Goal: Task Accomplishment & Management: Manage account settings

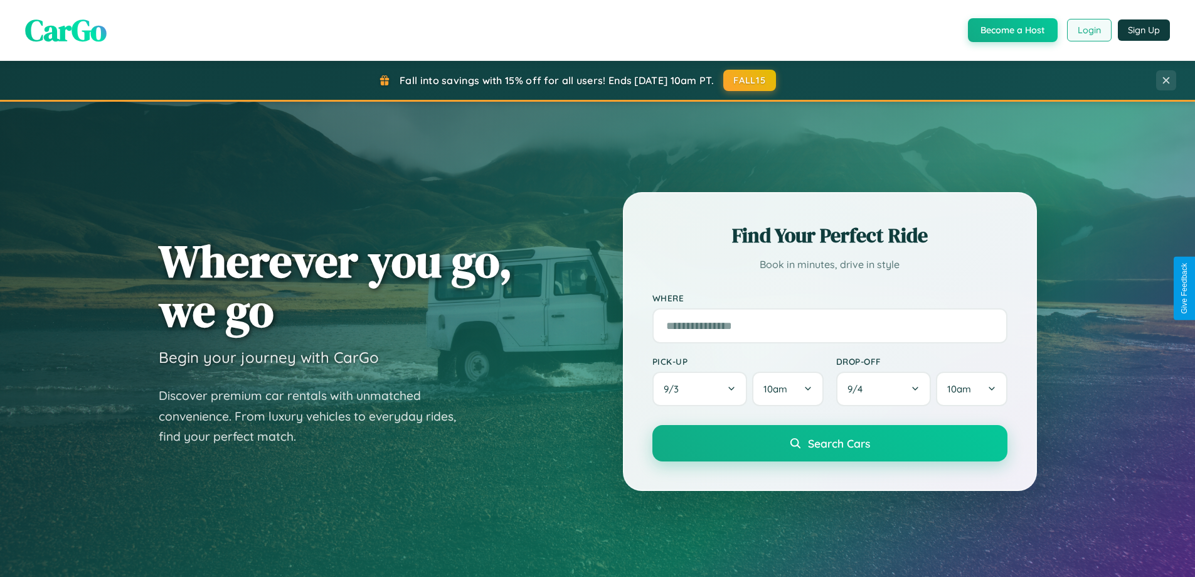
click at [1089, 30] on button "Login" at bounding box center [1089, 30] width 45 height 23
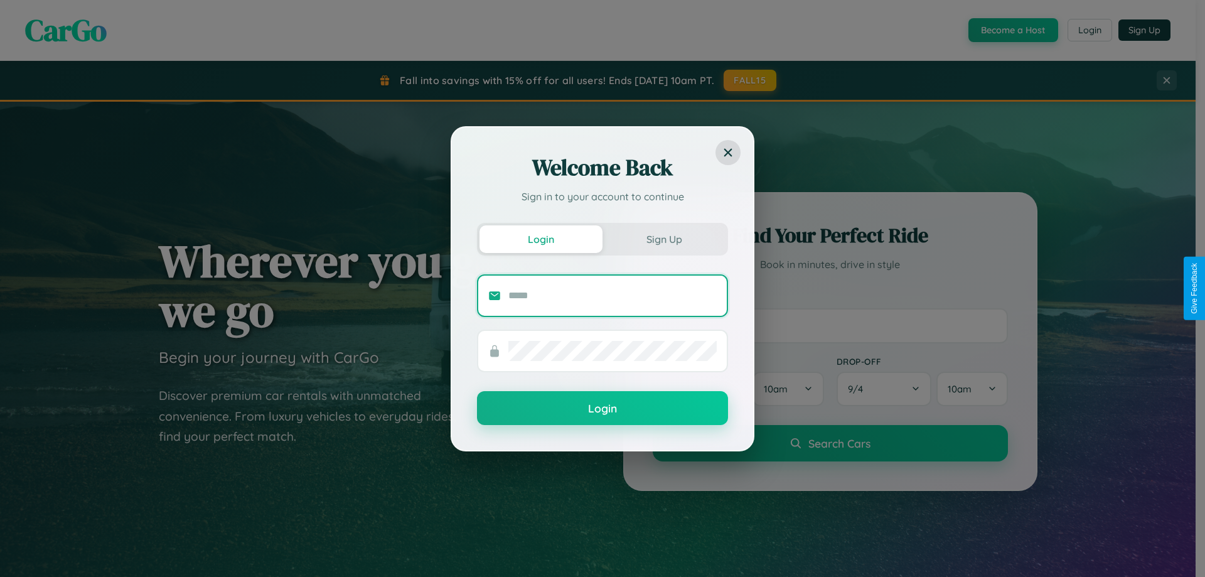
click at [612, 295] on input "text" at bounding box center [612, 295] width 208 height 20
type input "**********"
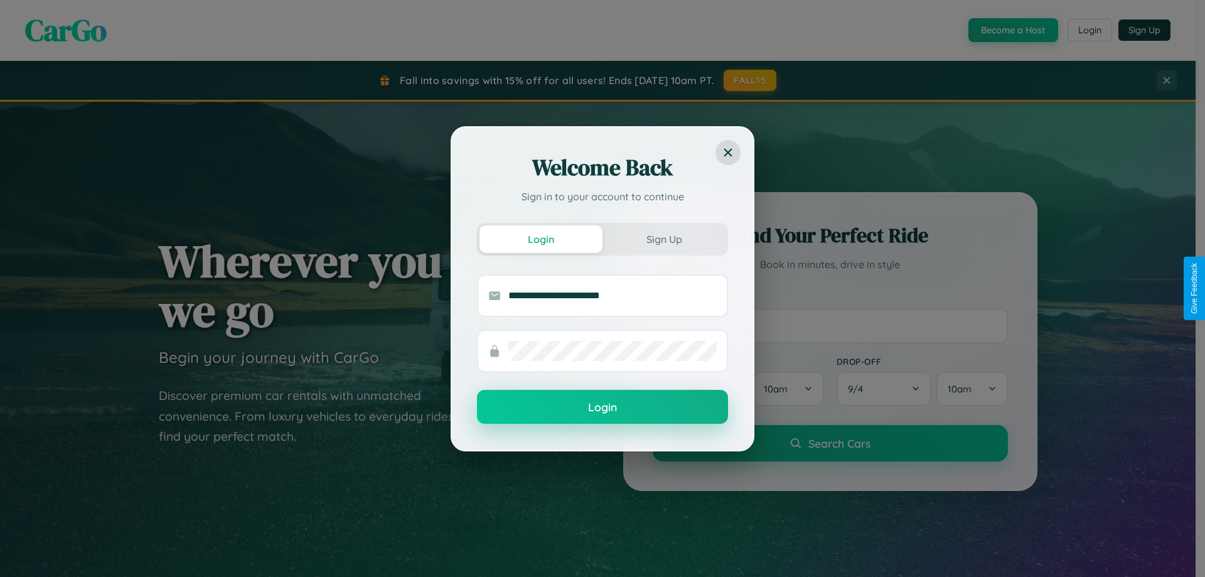
click at [602, 407] on button "Login" at bounding box center [602, 407] width 251 height 34
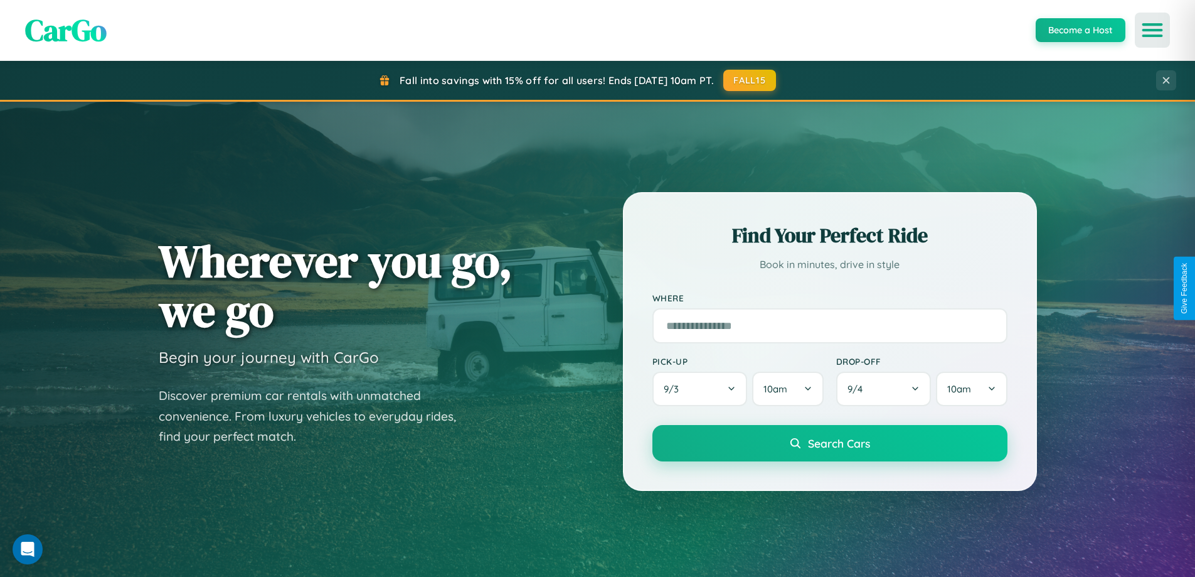
click at [1153, 30] on icon "Open menu" at bounding box center [1153, 29] width 18 height 11
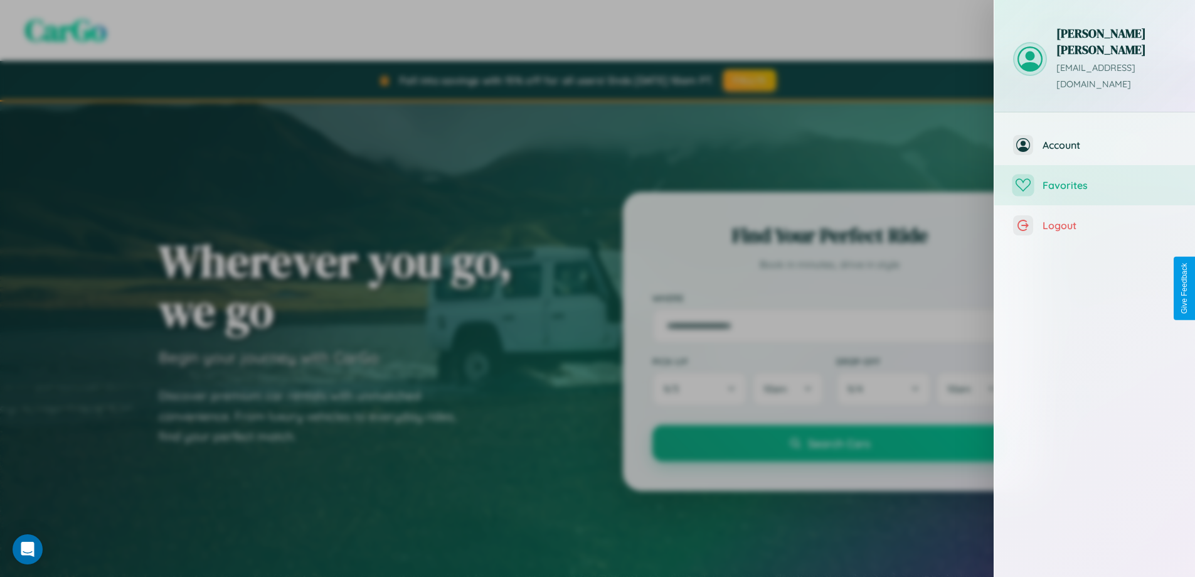
click at [1095, 179] on span "Favorites" at bounding box center [1110, 185] width 134 height 13
